Goal: Information Seeking & Learning: Learn about a topic

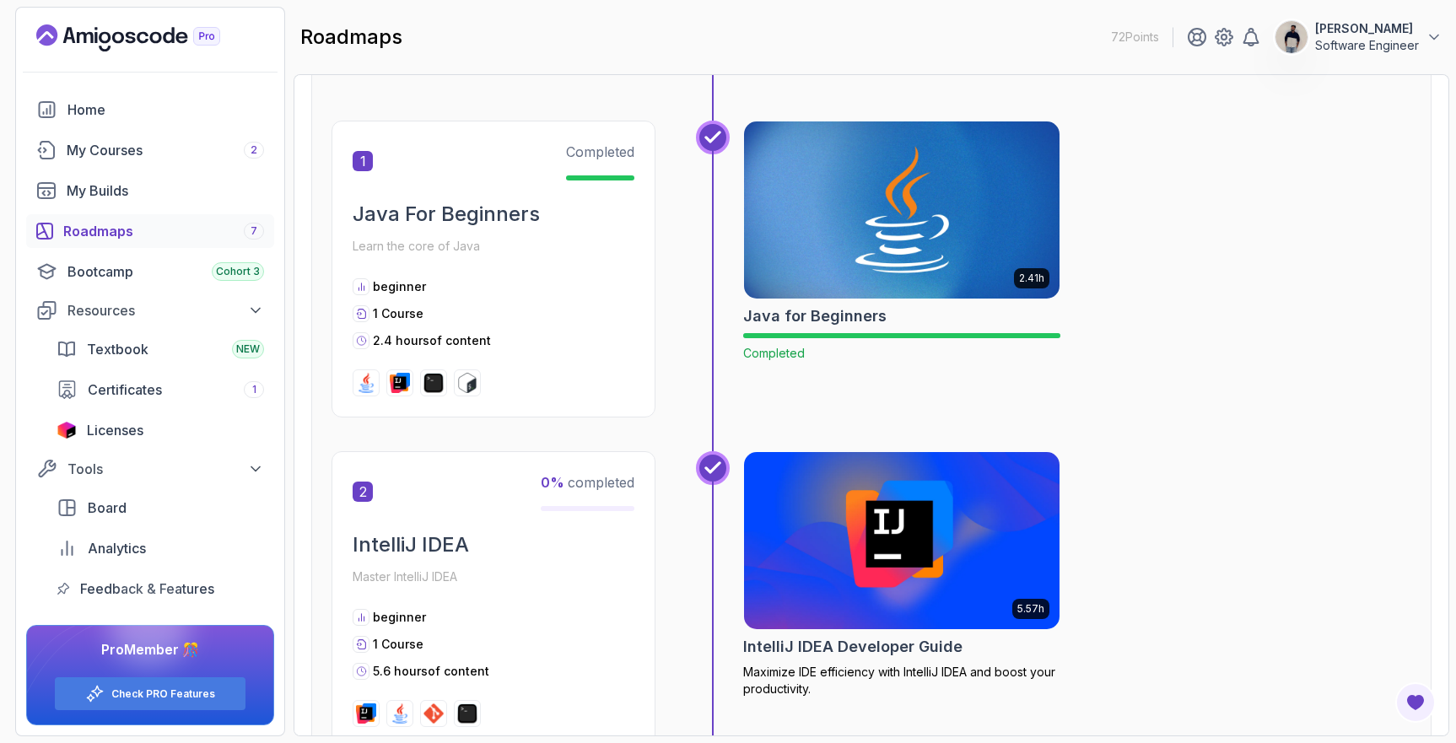
scroll to position [341, 0]
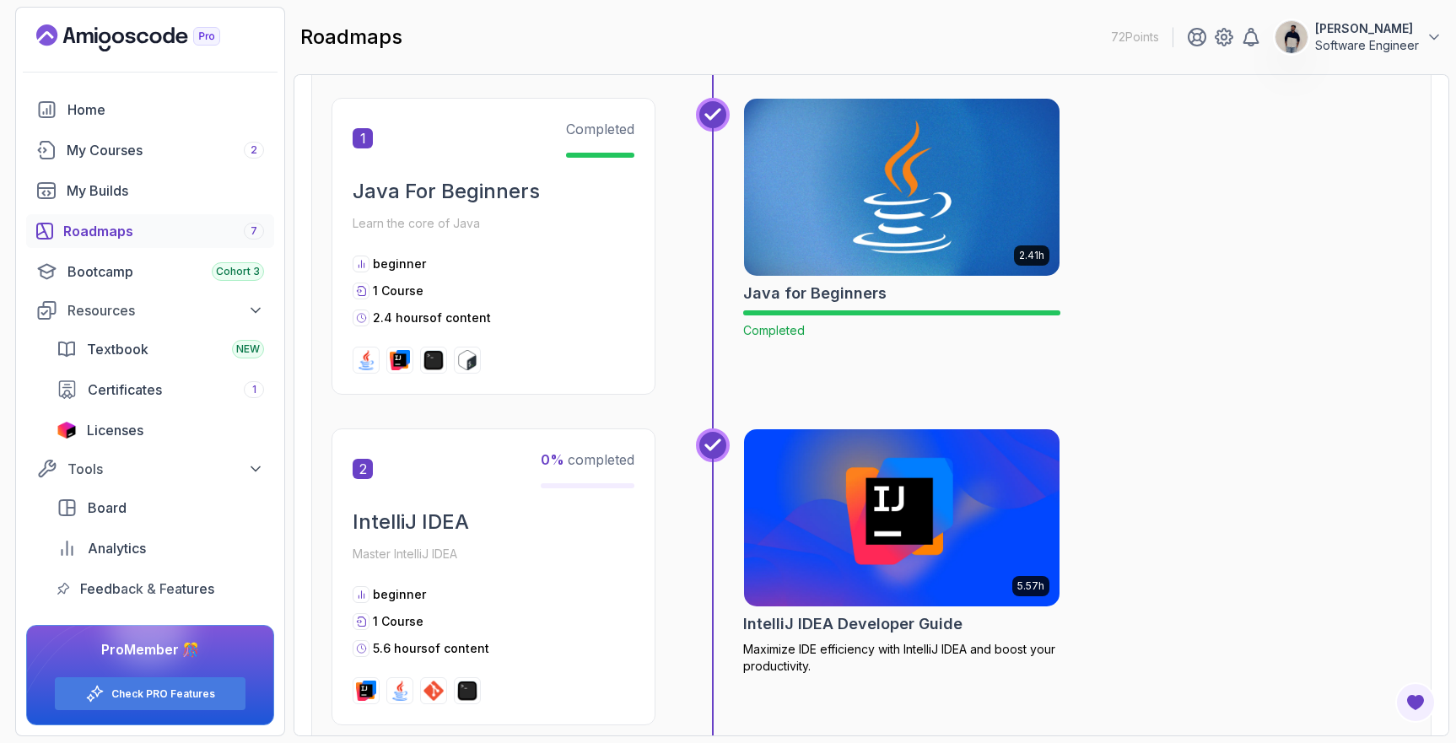
click at [894, 169] on img at bounding box center [902, 187] width 332 height 186
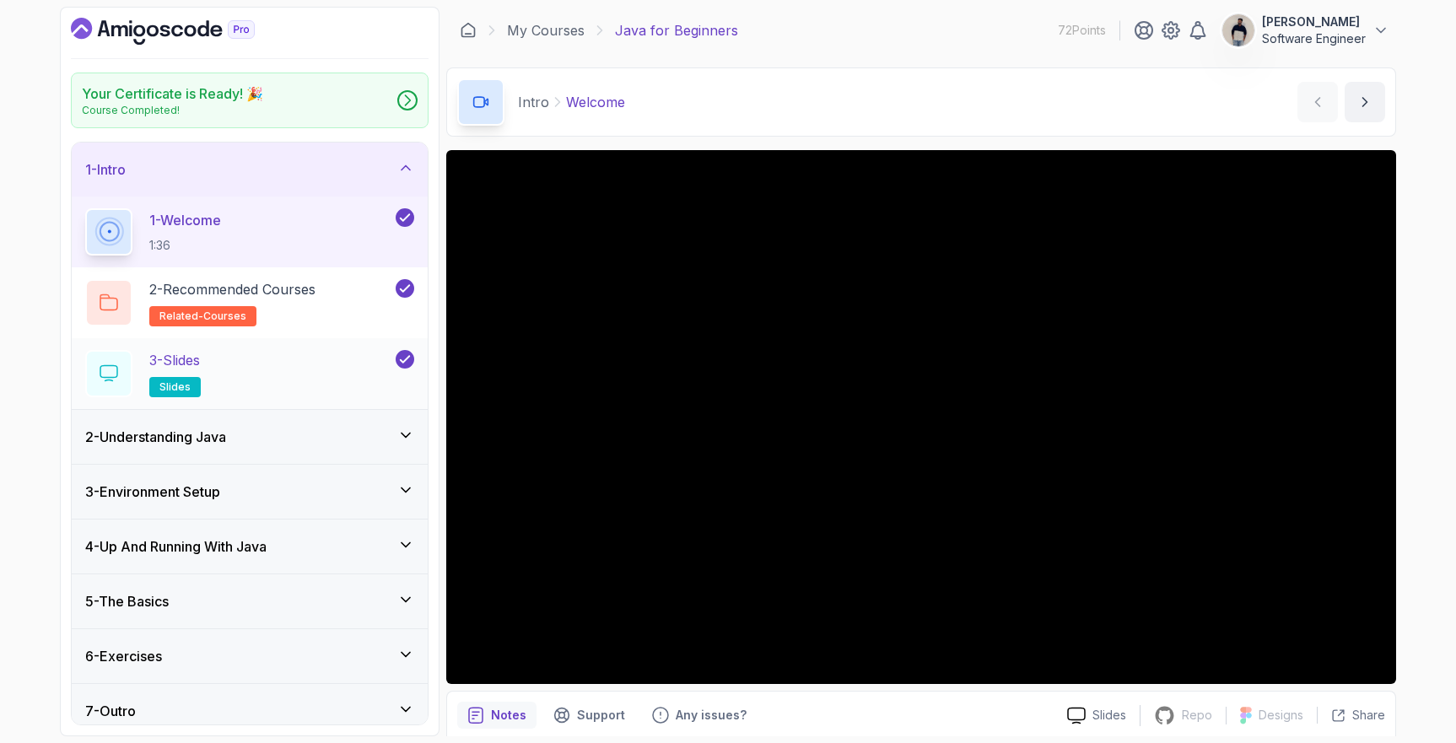
scroll to position [13, 0]
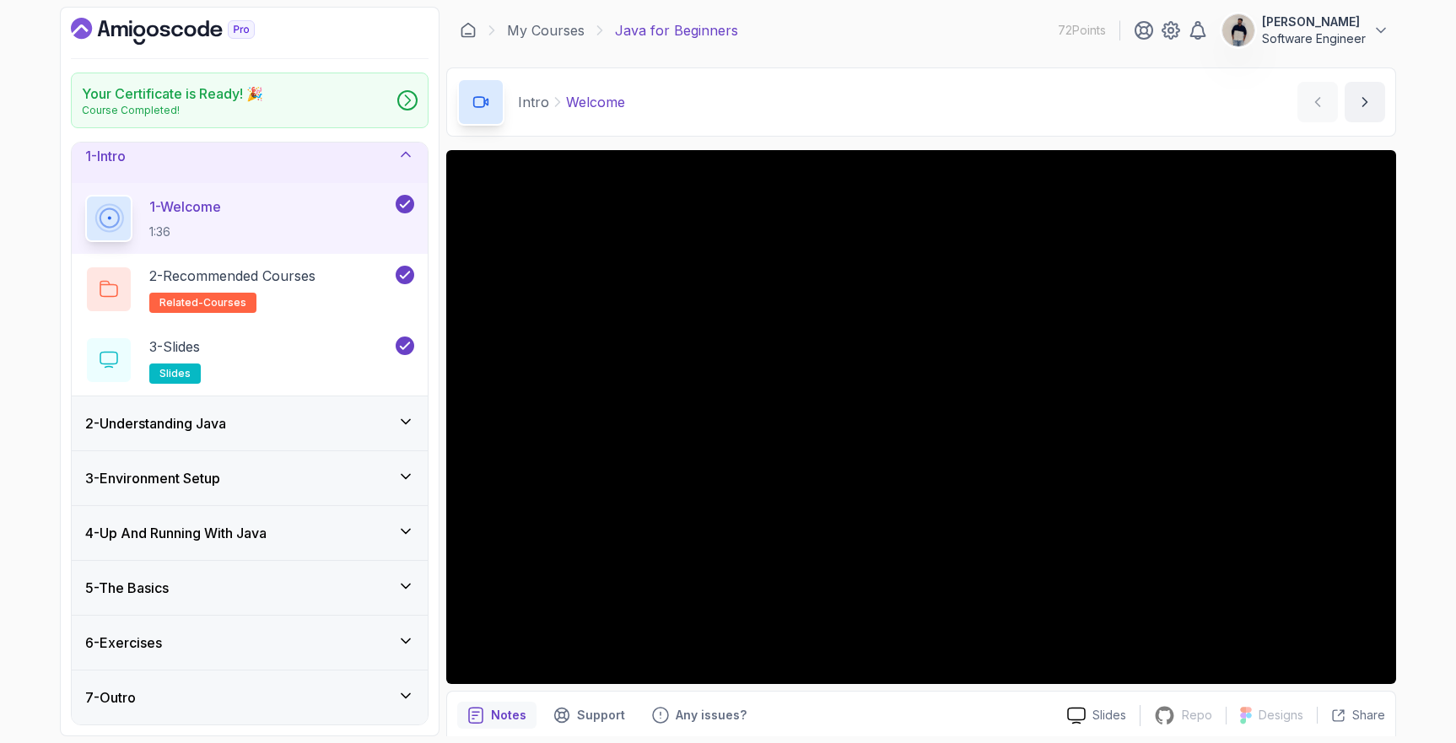
click at [247, 526] on h3 "4 - Up And Running With Java" at bounding box center [175, 533] width 181 height 20
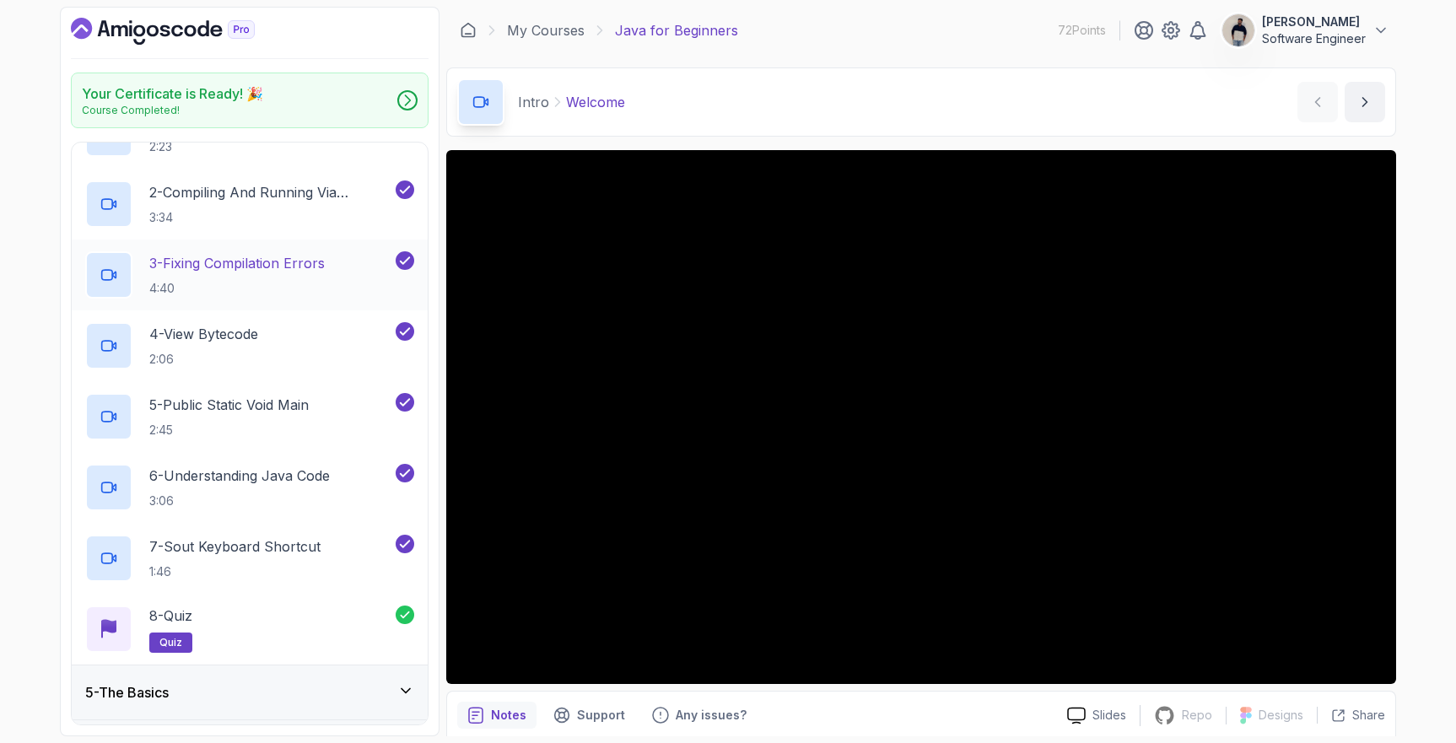
scroll to position [367, 0]
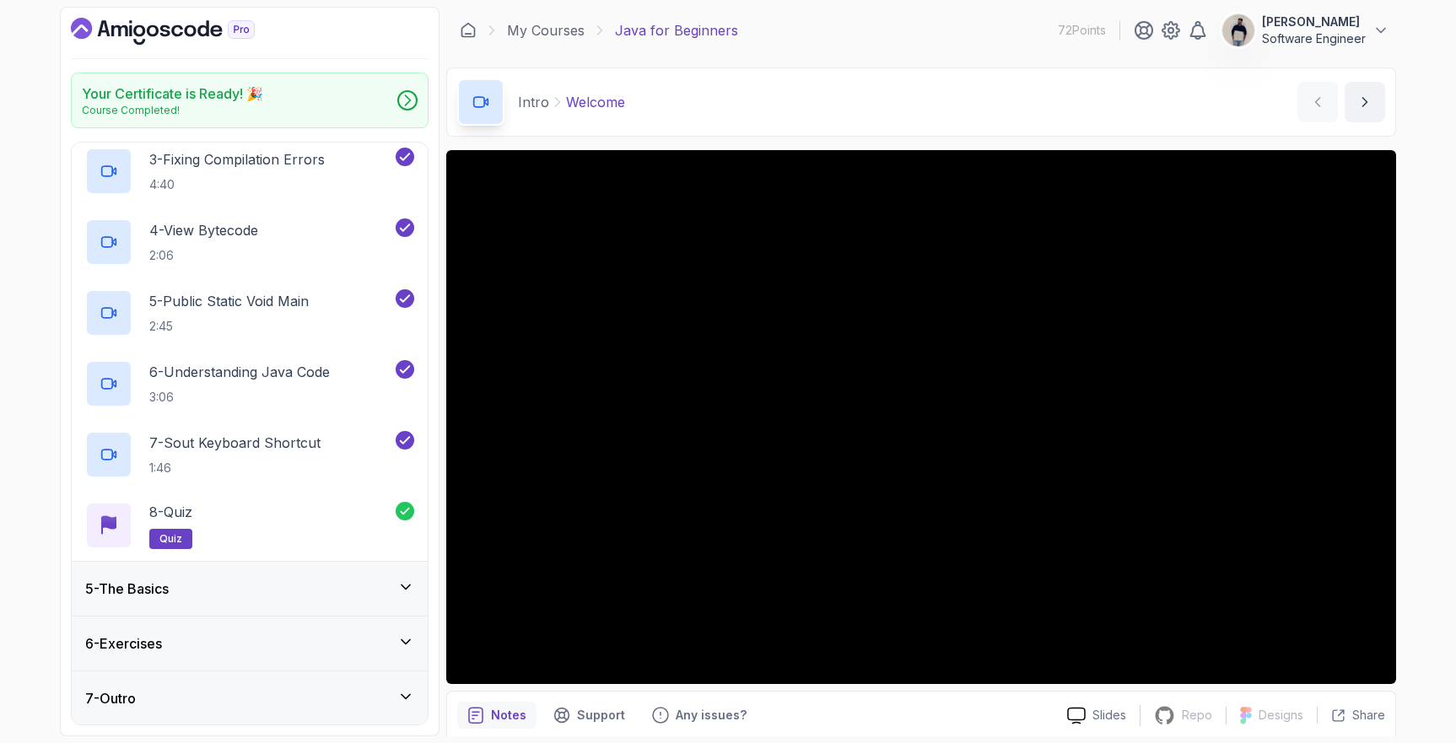
click at [187, 603] on div "5 - The Basics" at bounding box center [250, 589] width 356 height 54
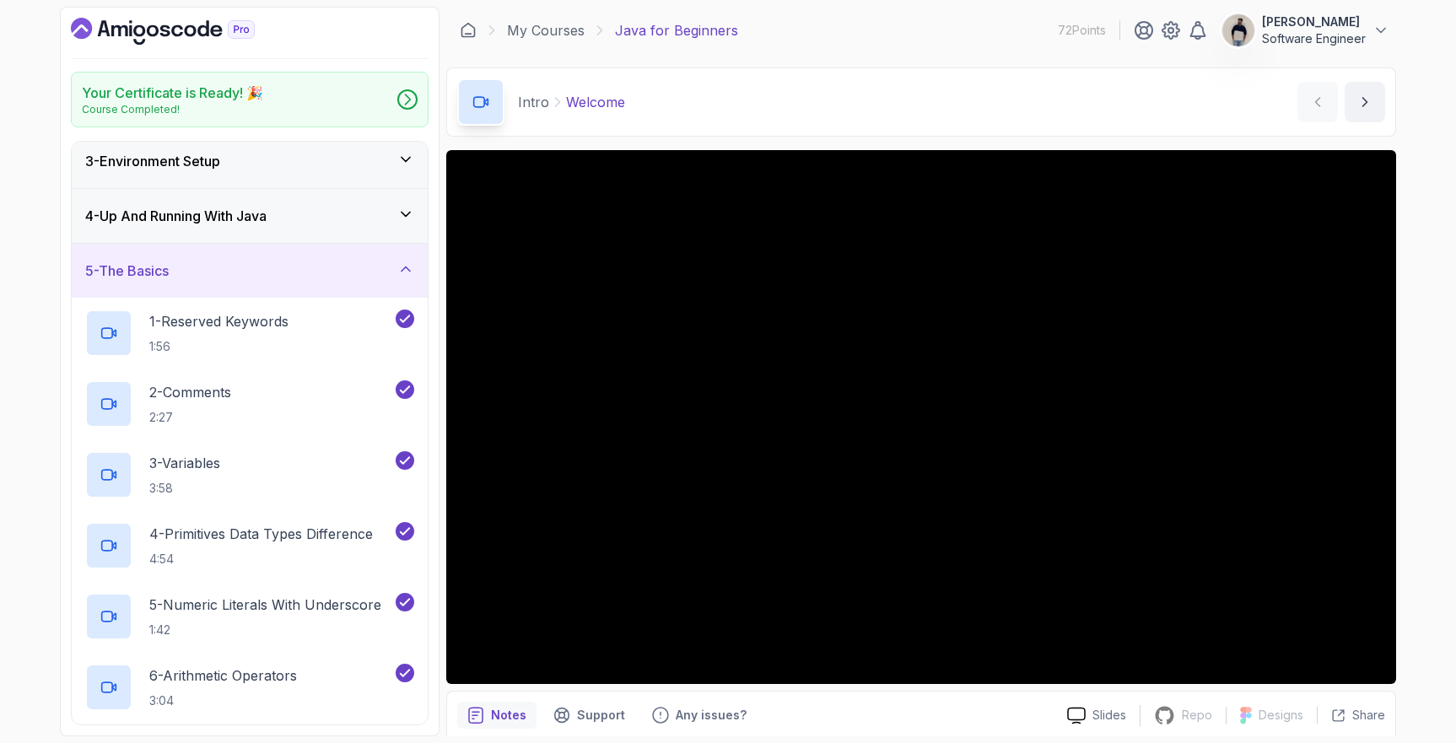
scroll to position [0, 0]
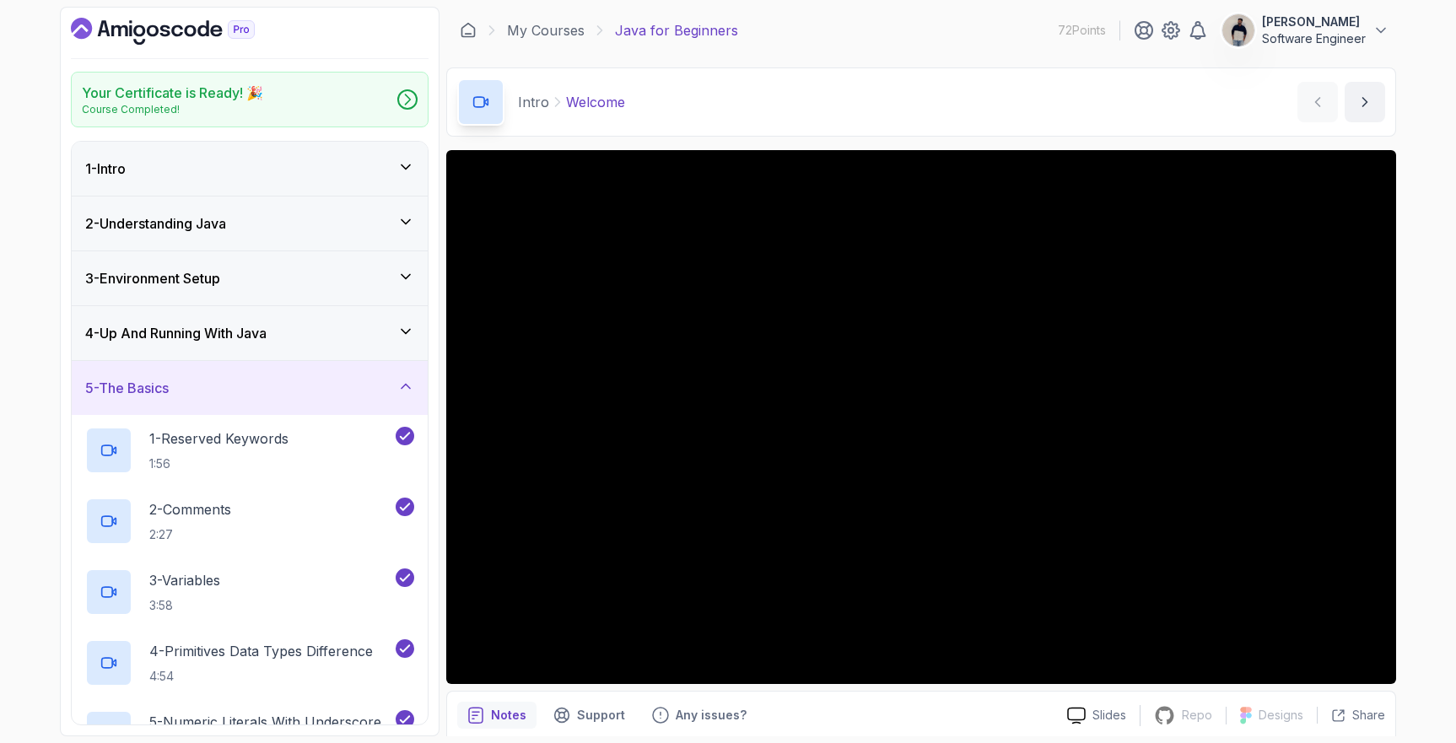
click at [173, 175] on div "1 - Intro" at bounding box center [249, 169] width 329 height 20
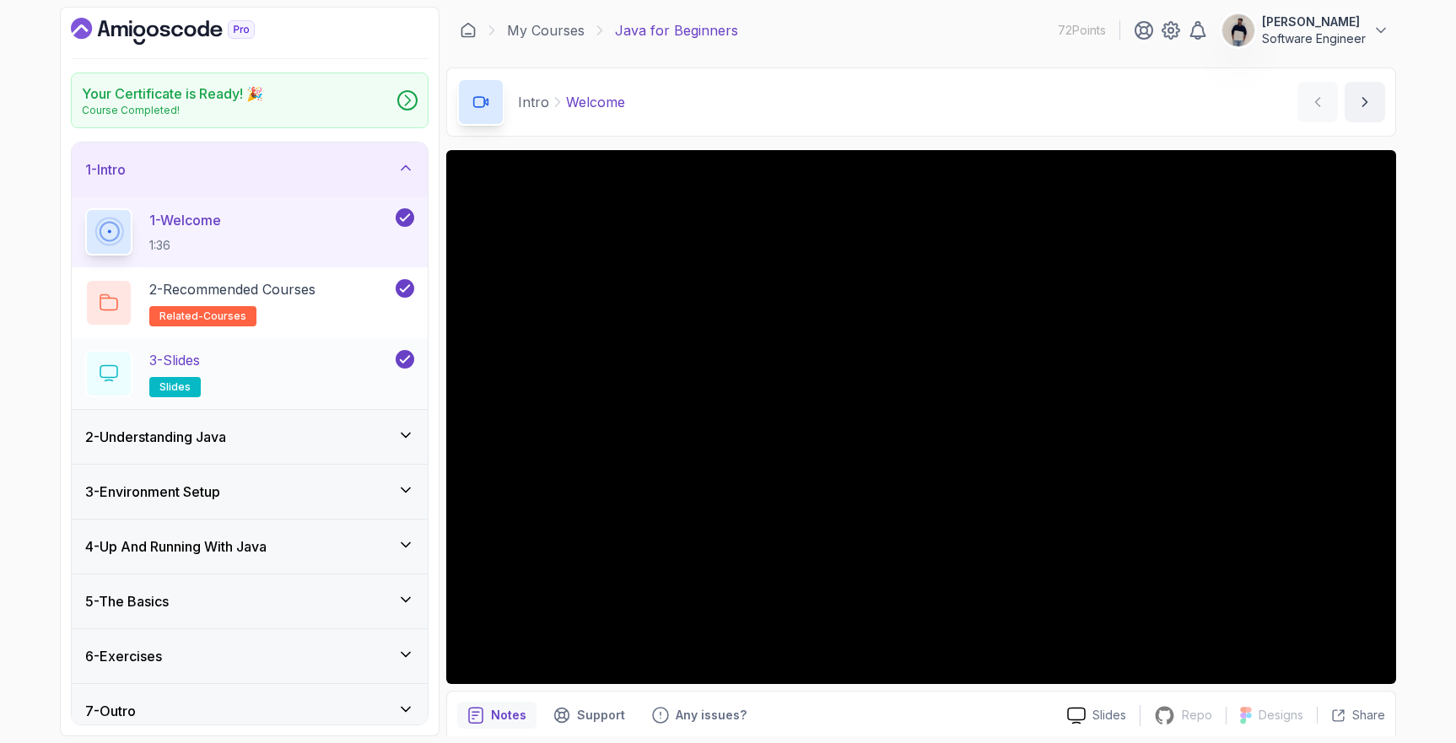
click at [262, 373] on div "3 - Slides slides" at bounding box center [238, 373] width 307 height 47
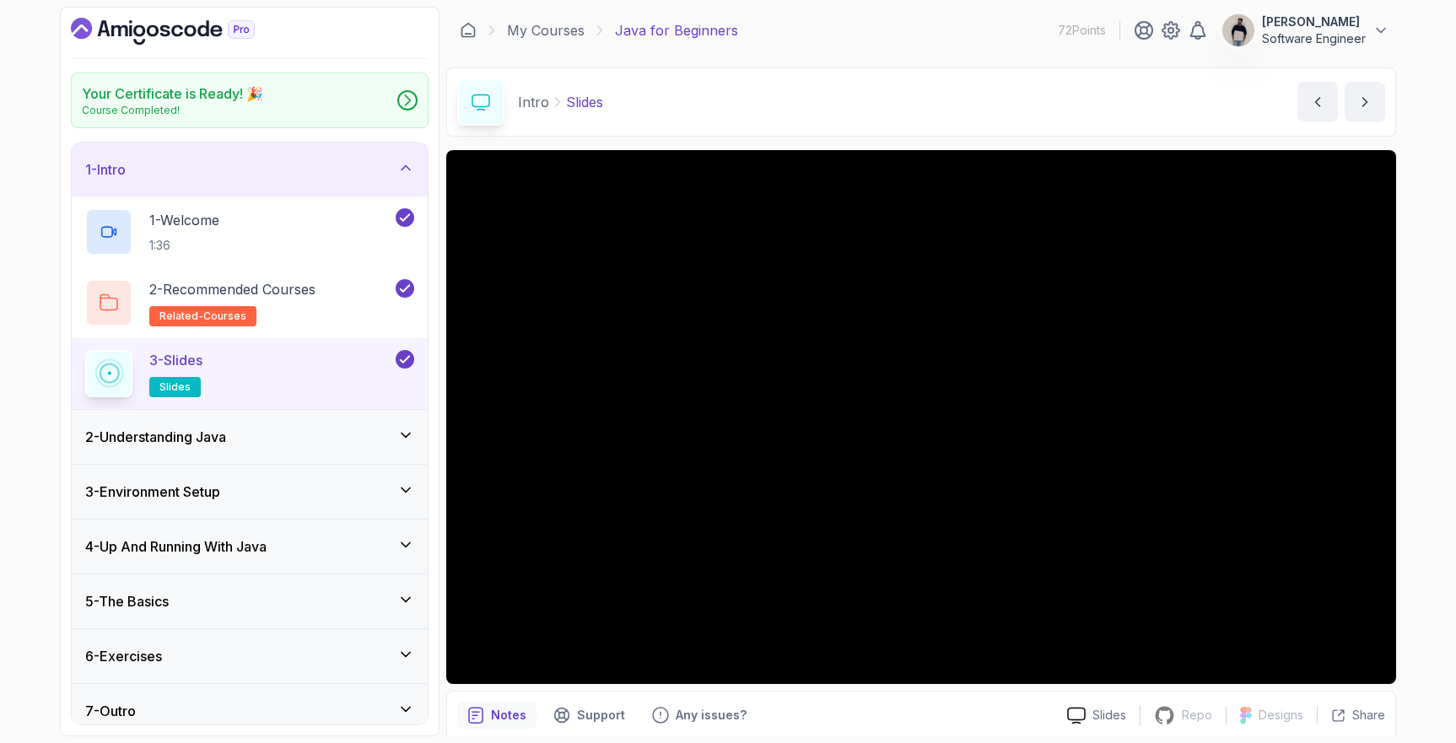
click at [237, 444] on div "2 - Understanding Java" at bounding box center [249, 437] width 329 height 20
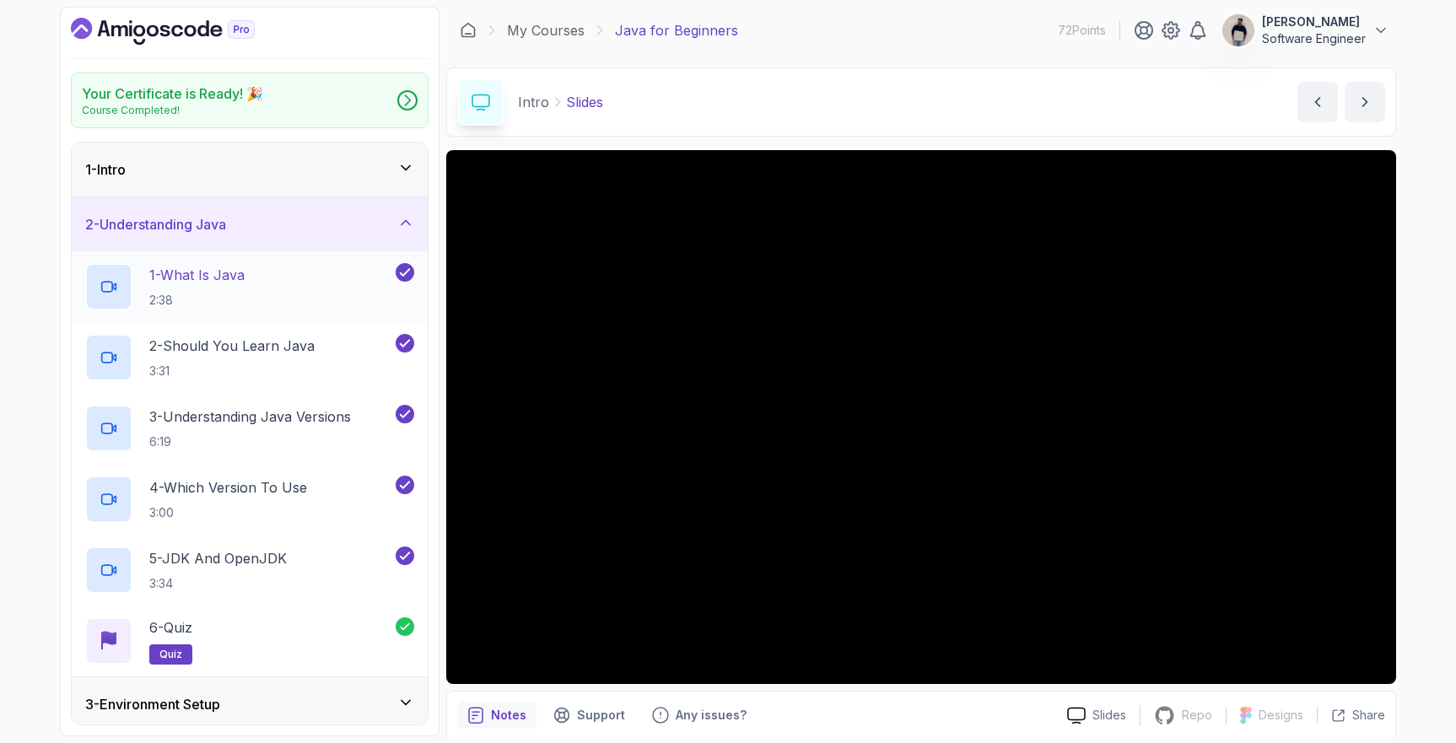
click at [256, 276] on div "1 - What Is Java 2:38" at bounding box center [238, 286] width 307 height 47
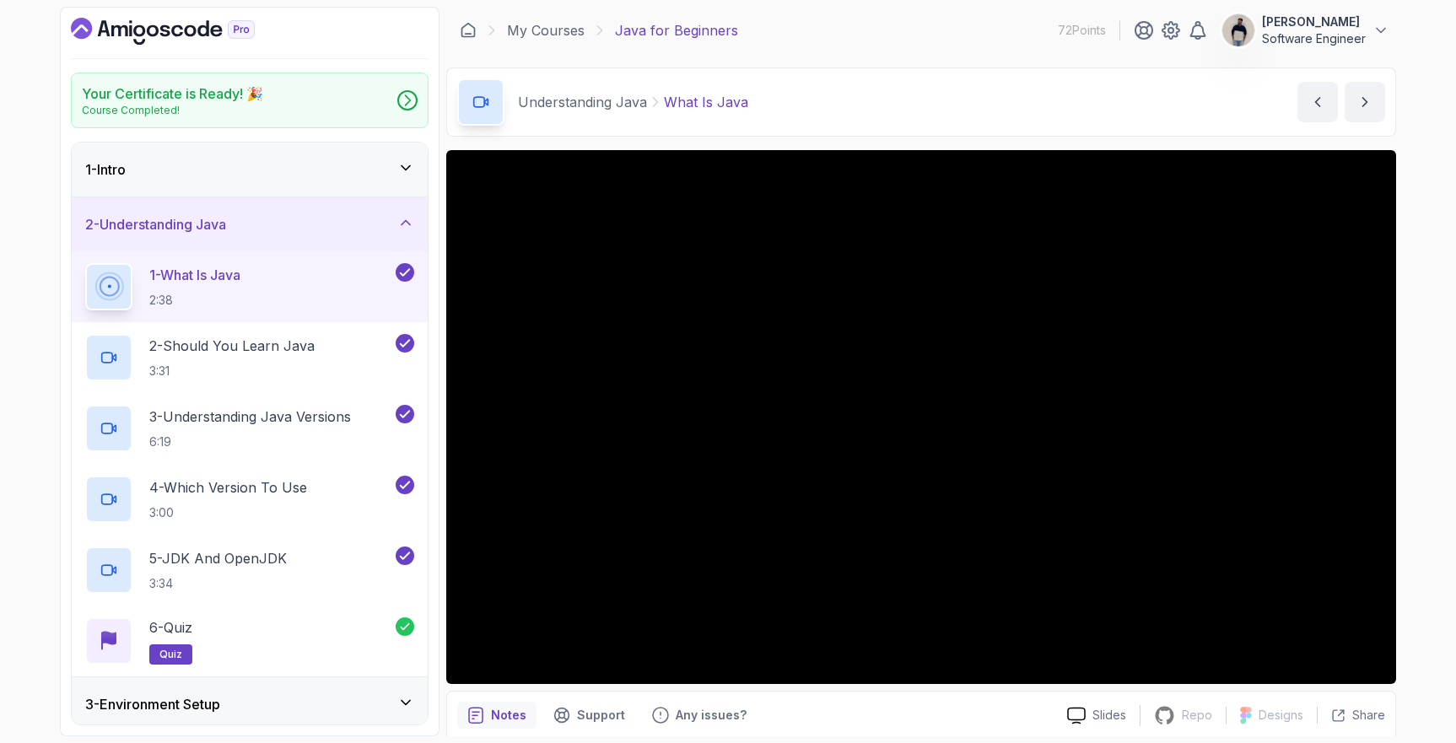
click at [178, 175] on div "1 - Intro" at bounding box center [249, 169] width 329 height 20
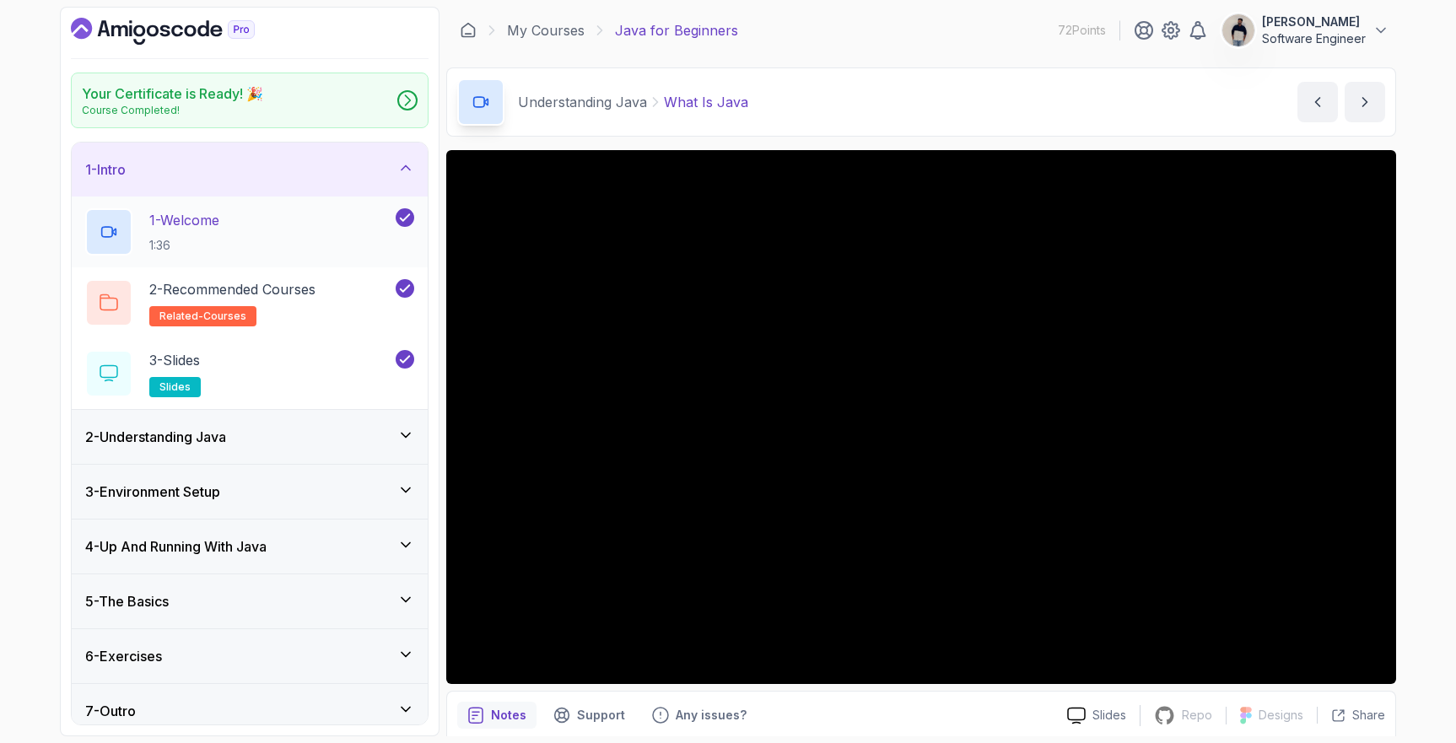
click at [186, 221] on p "1 - Welcome" at bounding box center [184, 220] width 70 height 20
